Goal: Entertainment & Leisure: Consume media (video, audio)

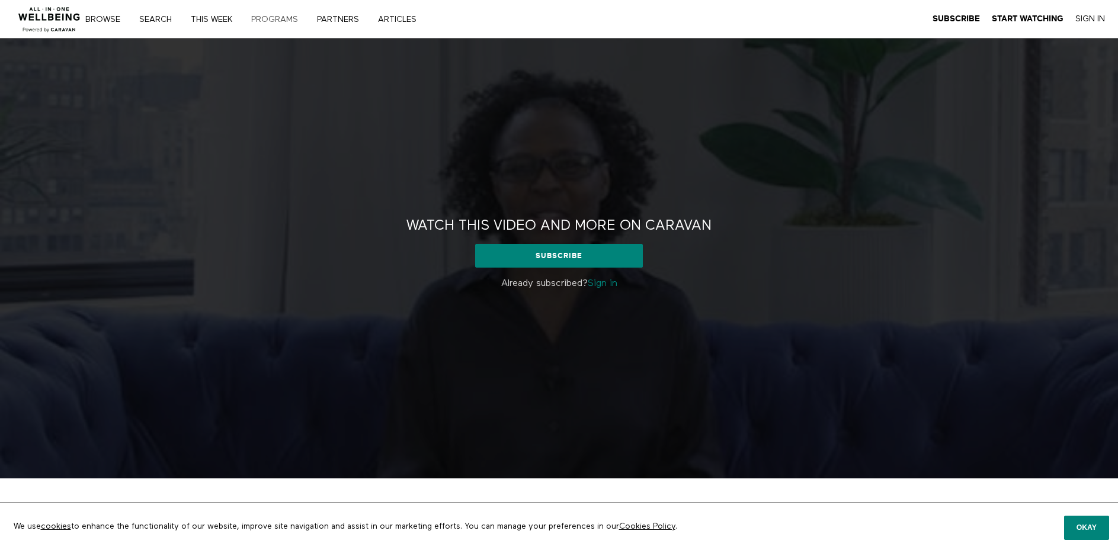
click at [271, 20] on link "PROGRAMS" at bounding box center [278, 19] width 63 height 8
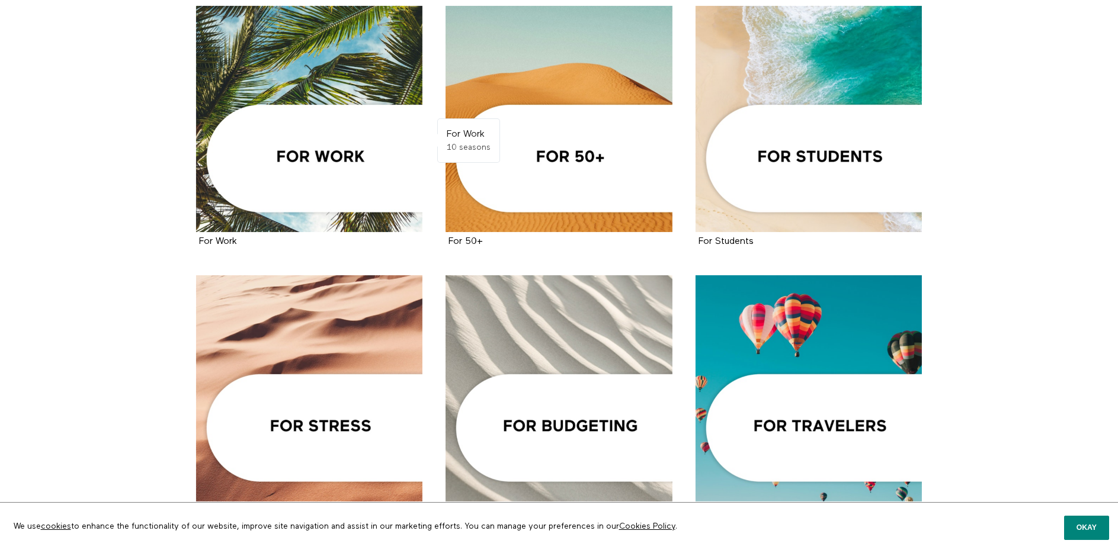
scroll to position [534, 0]
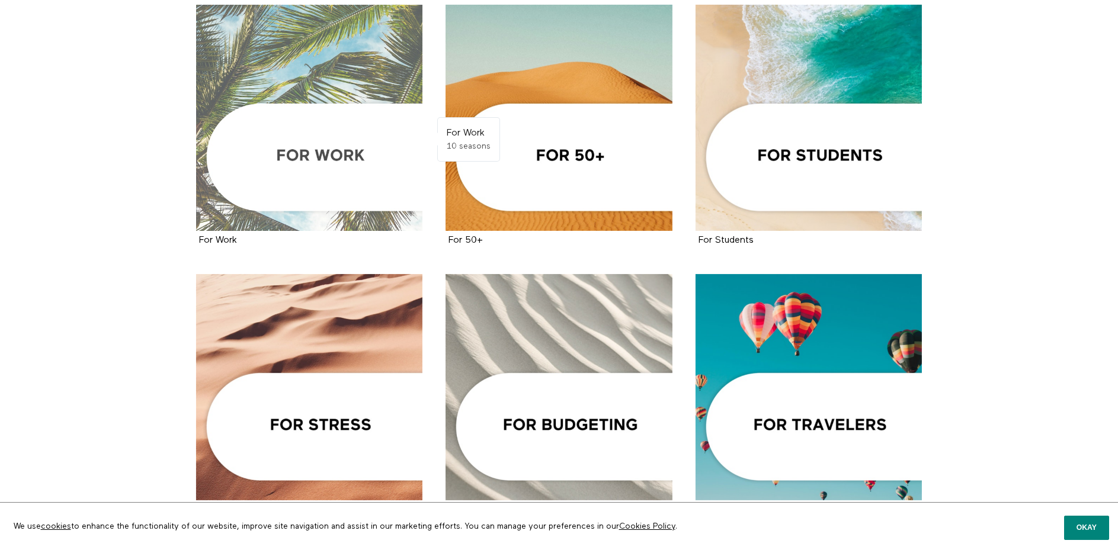
click at [351, 163] on div at bounding box center [309, 118] width 227 height 227
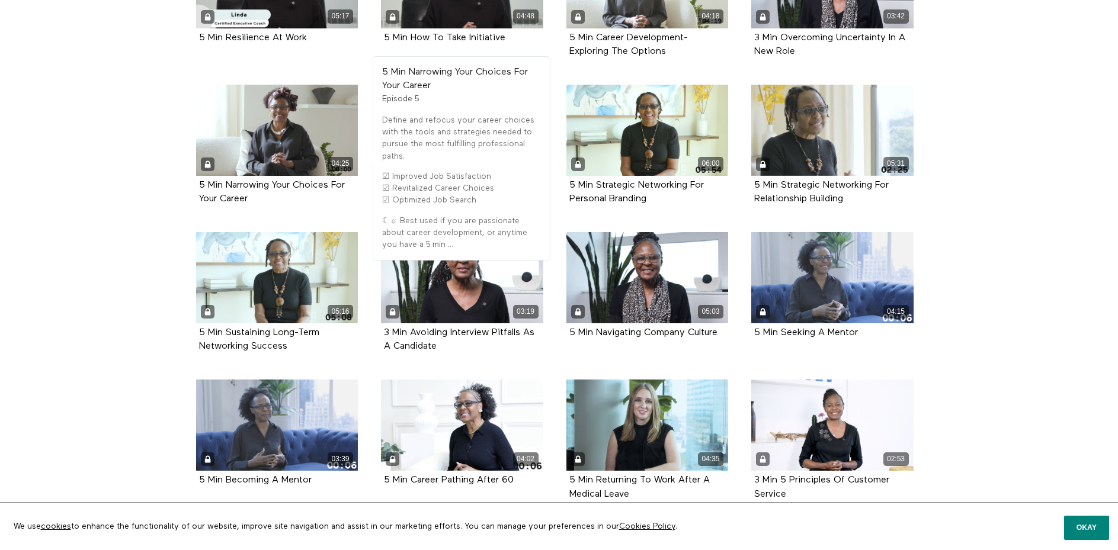
scroll to position [386, 0]
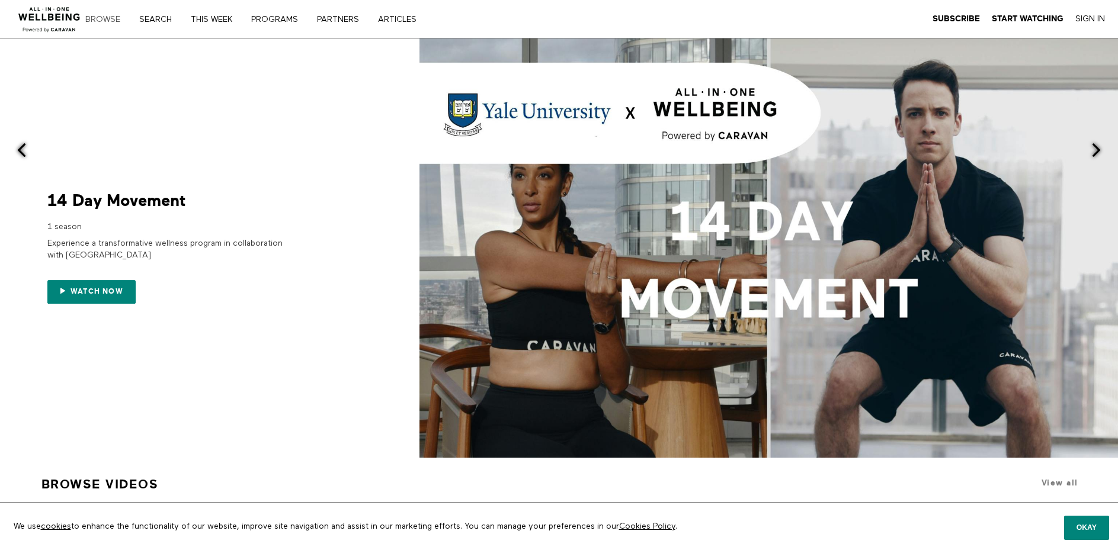
click at [99, 16] on link "Browse" at bounding box center [107, 19] width 52 height 8
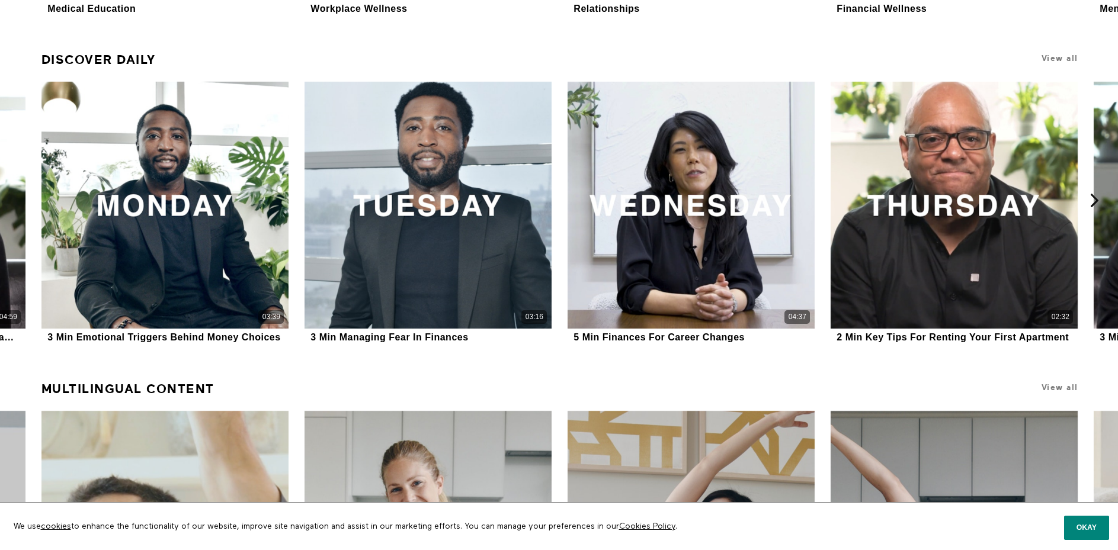
scroll to position [888, 0]
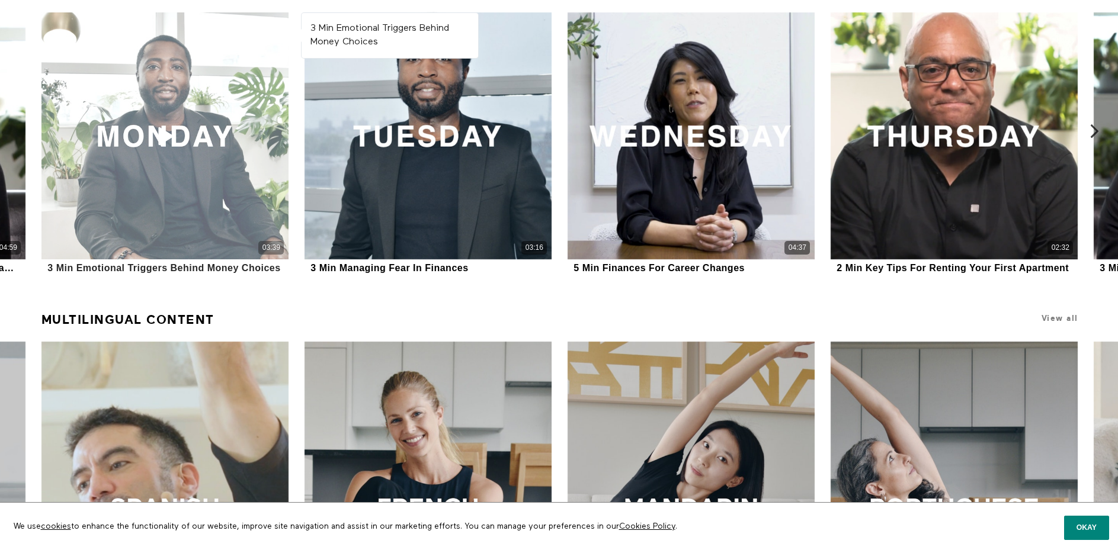
click at [203, 148] on div "03:39" at bounding box center [164, 135] width 247 height 247
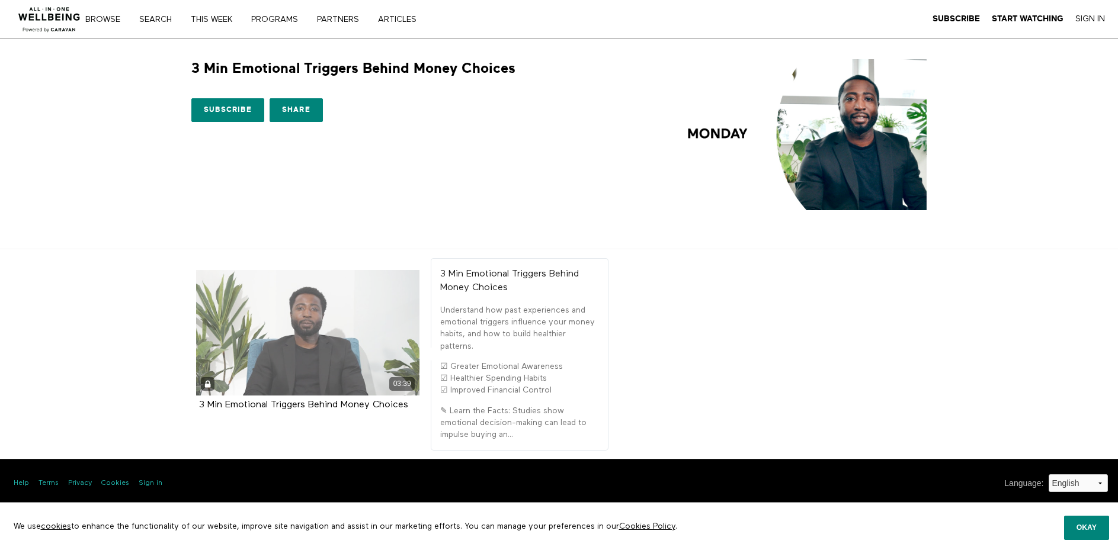
click at [323, 340] on div "03:39" at bounding box center [308, 333] width 224 height 126
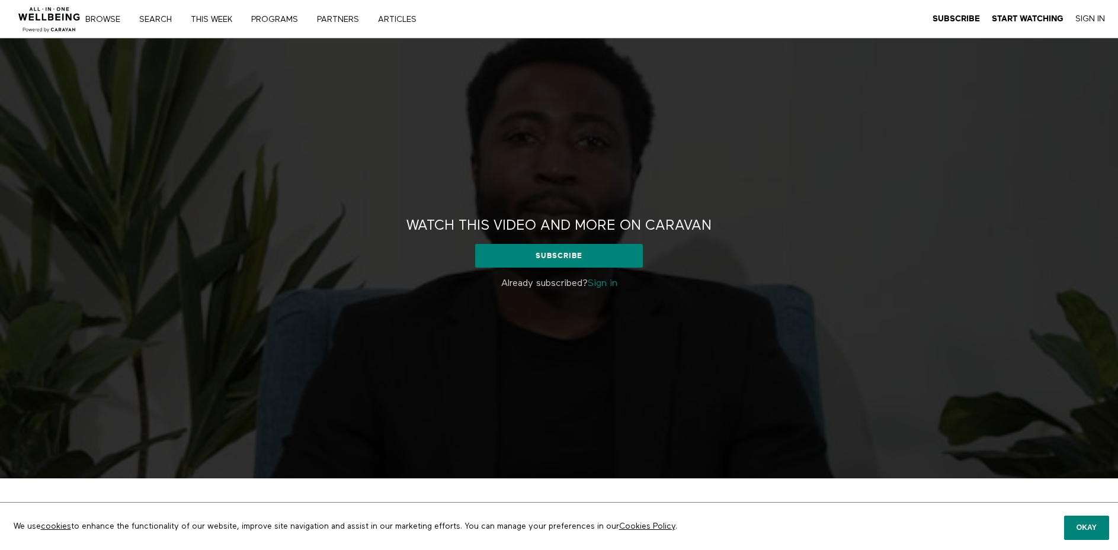
click at [0, 0] on main "Browse Search THIS WEEK PROGRAMS PARTNERS ARTICLES Subscribe Start Watching Sig…" at bounding box center [559, 359] width 1118 height 718
